Goal: Task Accomplishment & Management: Complete application form

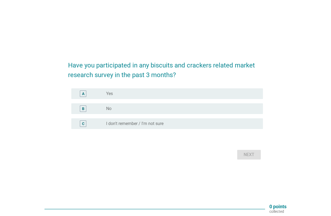
click at [200, 109] on div "radio_button_unchecked No" at bounding box center [180, 108] width 148 height 5
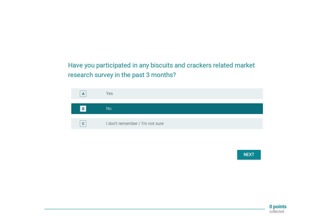
click at [257, 152] on button "Next" at bounding box center [249, 155] width 24 height 10
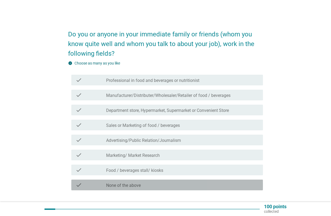
click at [221, 186] on div "check_box_outline_blank None of the above" at bounding box center [182, 185] width 152 height 6
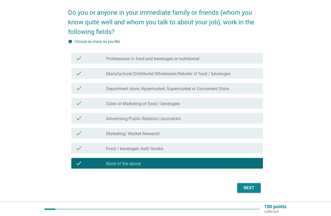
scroll to position [38, 0]
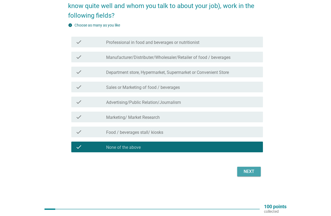
click at [258, 175] on button "Next" at bounding box center [249, 172] width 24 height 10
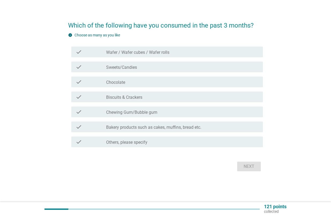
scroll to position [0, 0]
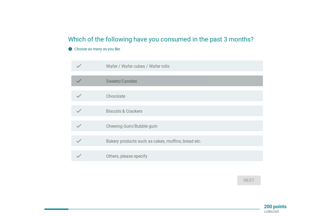
click at [195, 82] on div "check_box_outline_blank Sweets/Candies" at bounding box center [182, 81] width 152 height 6
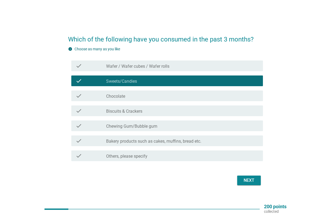
click at [199, 115] on div "check check_box_outline_blank Biscuits & Crackers" at bounding box center [167, 111] width 192 height 11
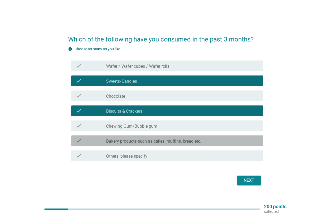
click at [206, 140] on div "check_box_outline_blank Bakery products such as cakes, muffins, bread etc." at bounding box center [182, 141] width 152 height 6
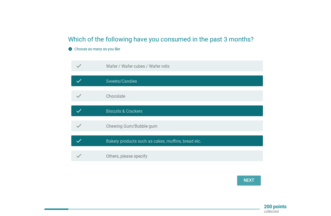
click at [244, 179] on div "Next" at bounding box center [248, 180] width 15 height 6
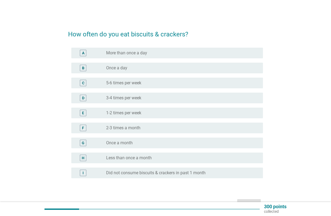
click at [248, 74] on div "B radio_button_unchecked Once a day" at bounding box center [165, 68] width 195 height 15
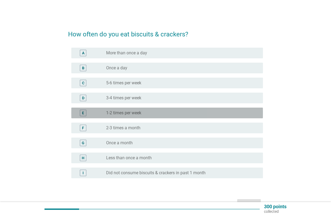
click at [240, 114] on div "radio_button_unchecked 1-2 times per week" at bounding box center [180, 112] width 148 height 5
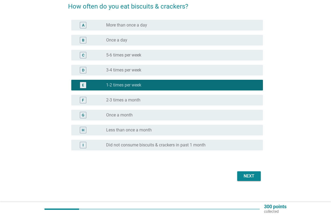
scroll to position [28, 0]
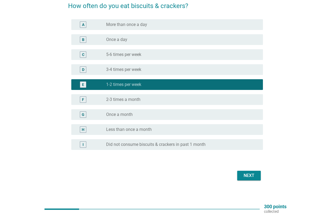
click at [254, 177] on div "Next" at bounding box center [248, 176] width 15 height 6
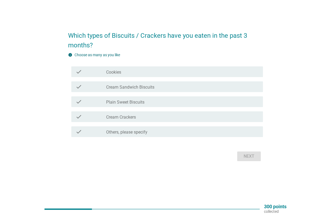
scroll to position [0, 0]
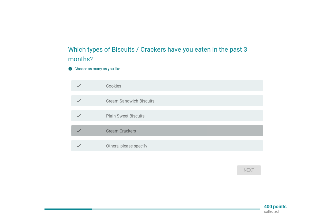
click at [209, 129] on div "check_box_outline_blank Cream Crackers" at bounding box center [182, 131] width 152 height 6
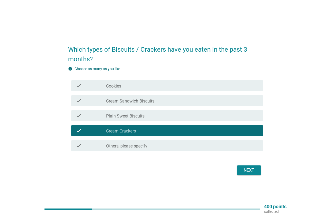
click at [248, 169] on div "Next" at bounding box center [248, 170] width 15 height 6
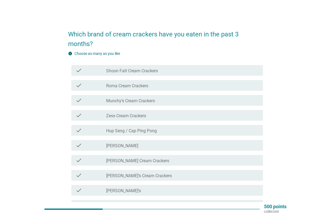
click at [138, 145] on div "check_box_outline_blank [PERSON_NAME]" at bounding box center [182, 145] width 152 height 6
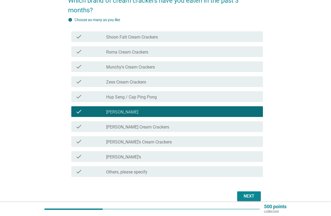
scroll to position [45, 0]
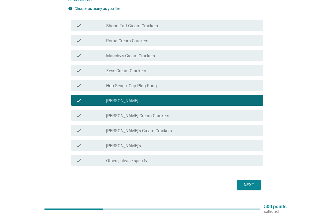
click at [250, 187] on div "Next" at bounding box center [248, 185] width 15 height 6
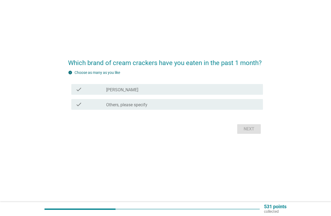
scroll to position [0, 0]
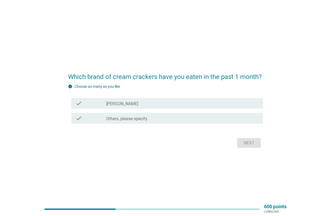
click at [171, 106] on div "check_box_outline_blank [PERSON_NAME]" at bounding box center [182, 103] width 152 height 6
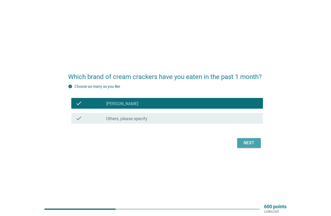
click at [244, 142] on div "Next" at bounding box center [248, 143] width 15 height 6
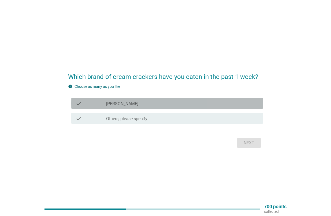
click at [217, 104] on div "check_box_outline_blank [PERSON_NAME]" at bounding box center [182, 103] width 152 height 6
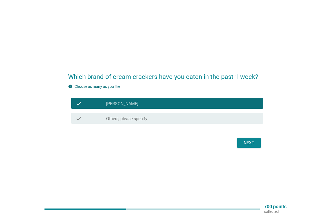
click at [245, 143] on div "Next" at bounding box center [248, 143] width 15 height 6
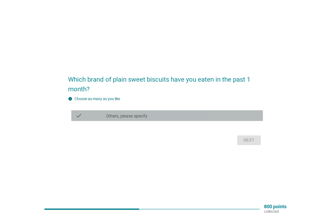
click at [200, 117] on div "check_box Others, please specify" at bounding box center [182, 116] width 152 height 6
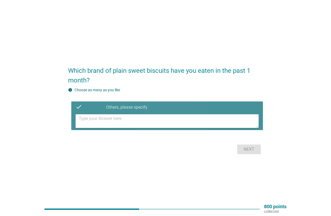
click at [199, 119] on textarea at bounding box center [169, 121] width 180 height 14
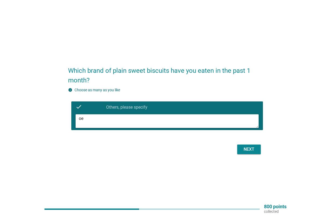
type textarea "o"
type textarea "None"
click at [254, 149] on div "Next" at bounding box center [248, 149] width 15 height 6
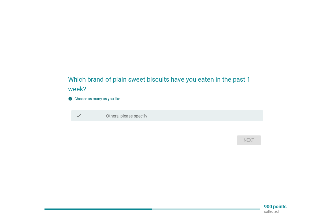
click at [180, 116] on div "check_box Others, please specify" at bounding box center [182, 116] width 152 height 6
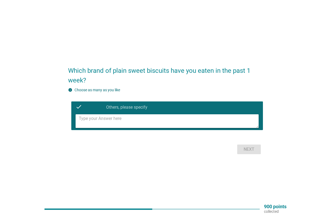
click at [145, 125] on textarea at bounding box center [169, 121] width 180 height 14
type textarea "None"
click at [255, 150] on div "Next" at bounding box center [248, 149] width 15 height 6
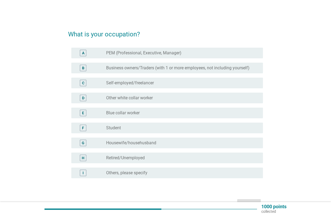
click at [121, 86] on div "C radio_button_unchecked Self-employed/freelancer" at bounding box center [167, 83] width 192 height 11
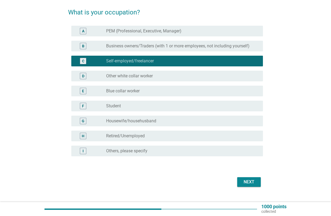
scroll to position [30, 0]
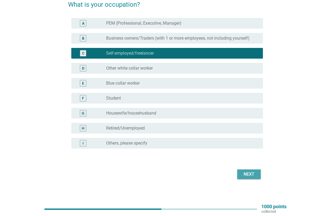
click at [252, 174] on div "Next" at bounding box center [248, 174] width 15 height 6
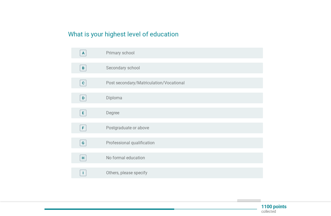
click at [156, 99] on div "radio_button_unchecked Diploma" at bounding box center [180, 97] width 148 height 5
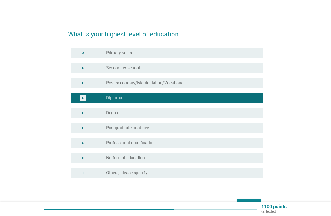
scroll to position [32, 0]
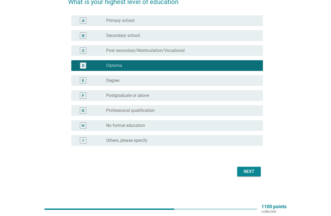
click at [248, 170] on div "Next" at bounding box center [248, 172] width 15 height 6
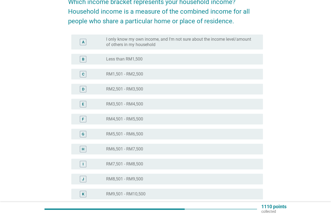
scroll to position [0, 0]
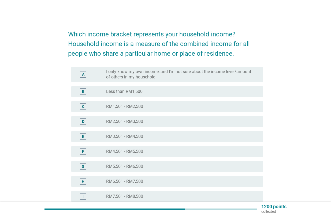
click at [173, 146] on div "F radio_button_unchecked RM4,501 - RM5,500" at bounding box center [167, 151] width 192 height 11
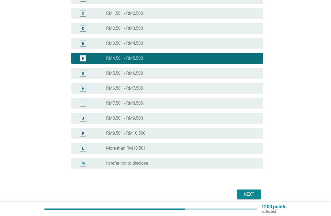
scroll to position [116, 0]
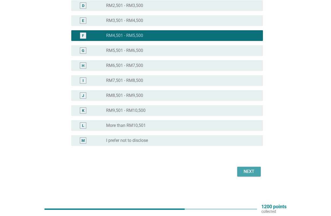
click at [251, 175] on button "Next" at bounding box center [249, 172] width 24 height 10
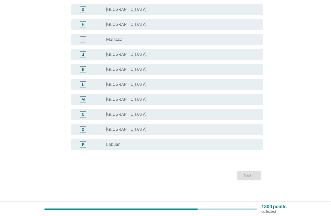
scroll to position [137, 0]
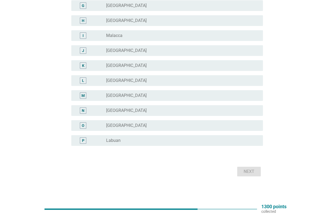
click at [161, 124] on div "radio_button_unchecked [GEOGRAPHIC_DATA]" at bounding box center [180, 125] width 148 height 5
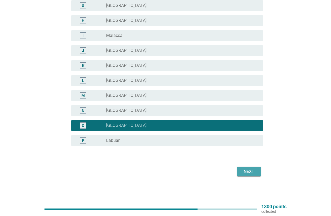
click at [249, 174] on div "Next" at bounding box center [248, 172] width 15 height 6
